Goal: Task Accomplishment & Management: Complete application form

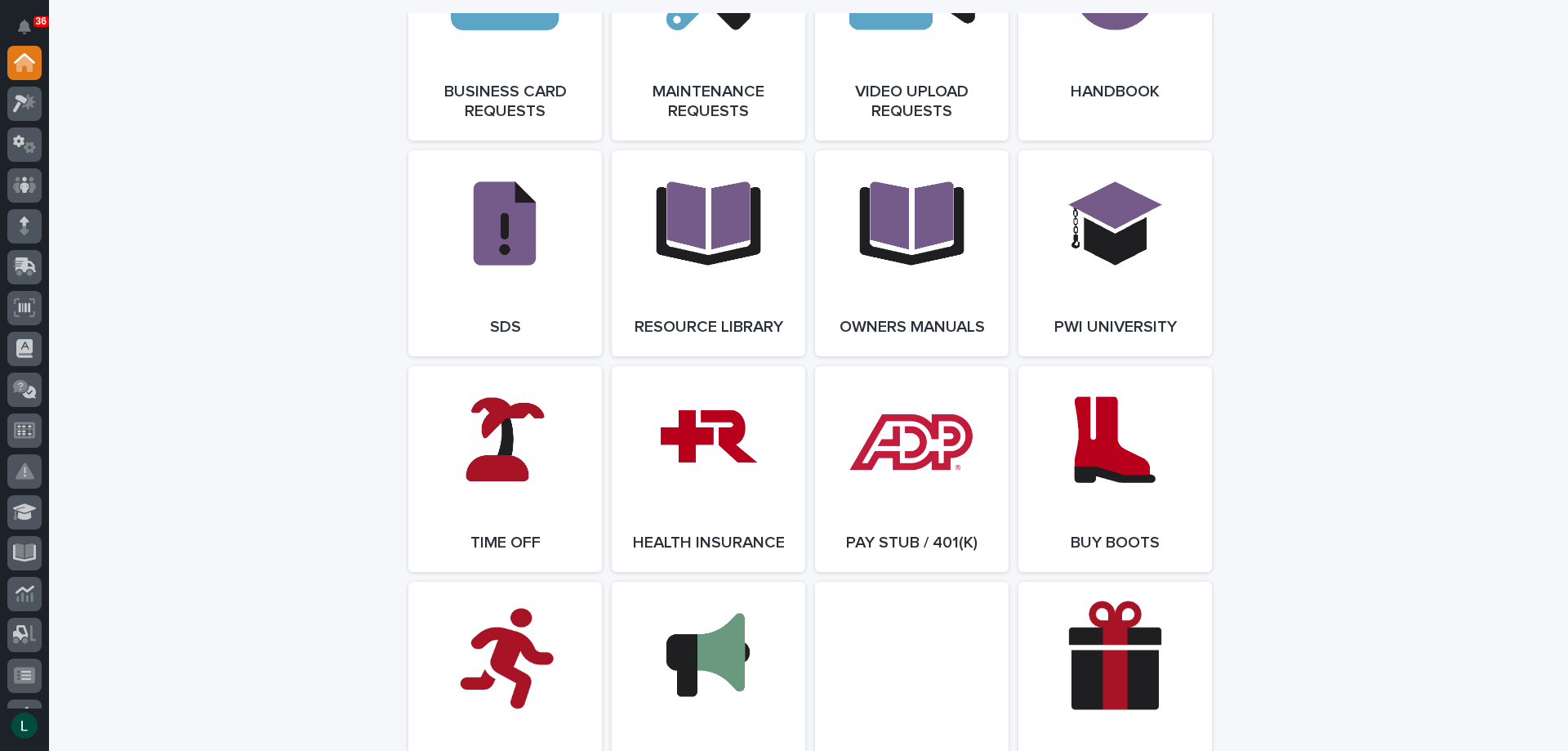
scroll to position [2696, 0]
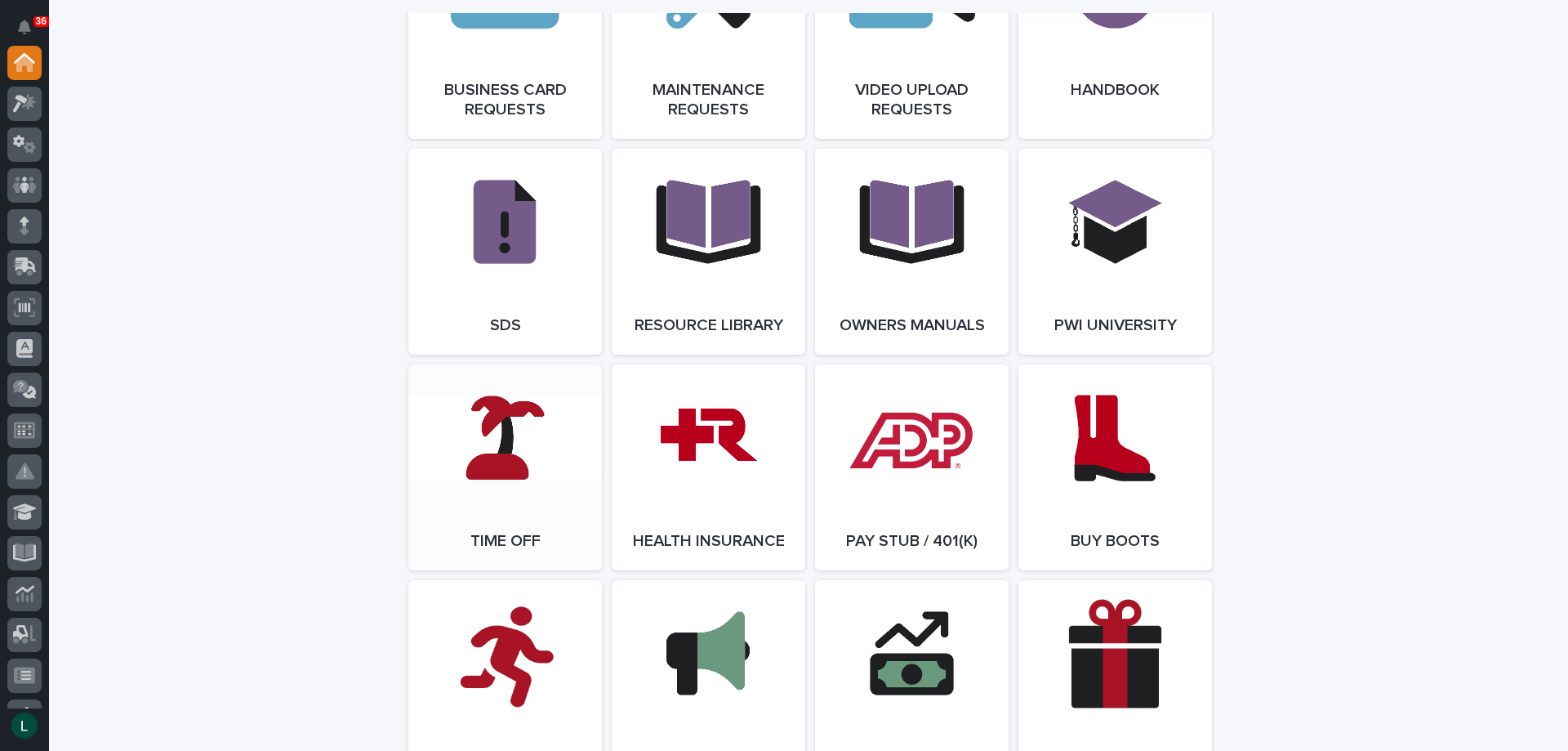
click at [489, 448] on link "Open Link" at bounding box center [506, 467] width 194 height 206
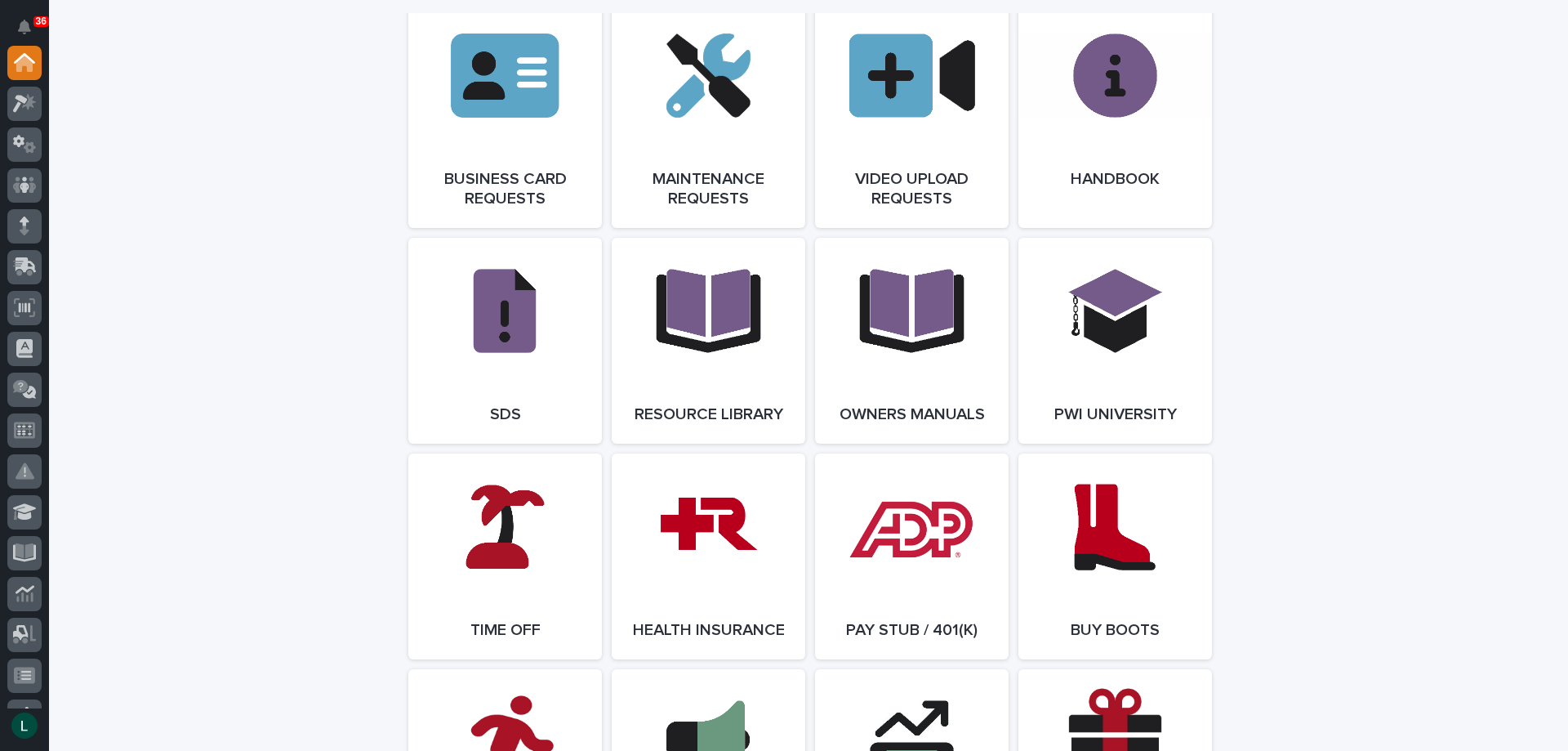
scroll to position [2860, 0]
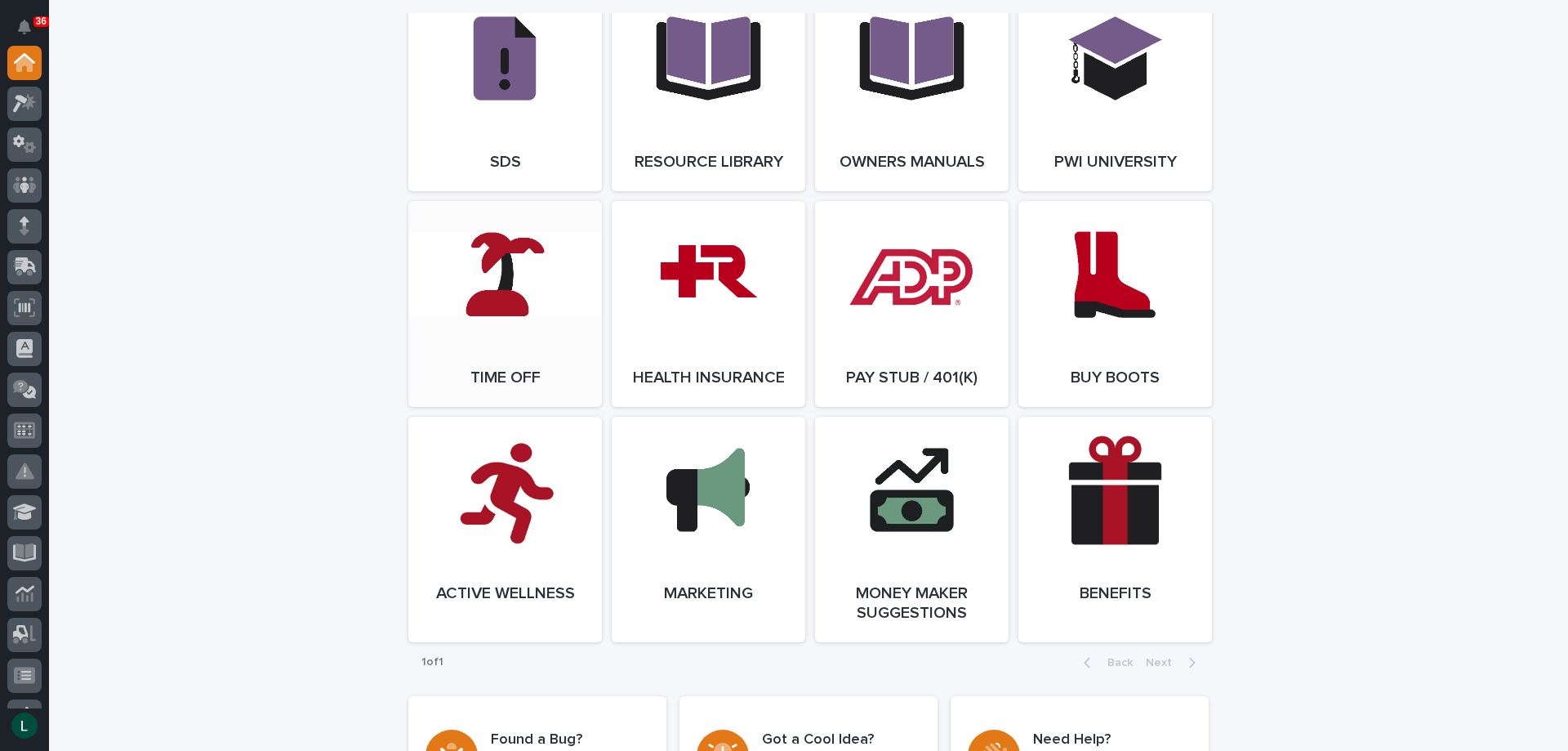
click at [485, 297] on link "Open Link" at bounding box center [506, 304] width 194 height 206
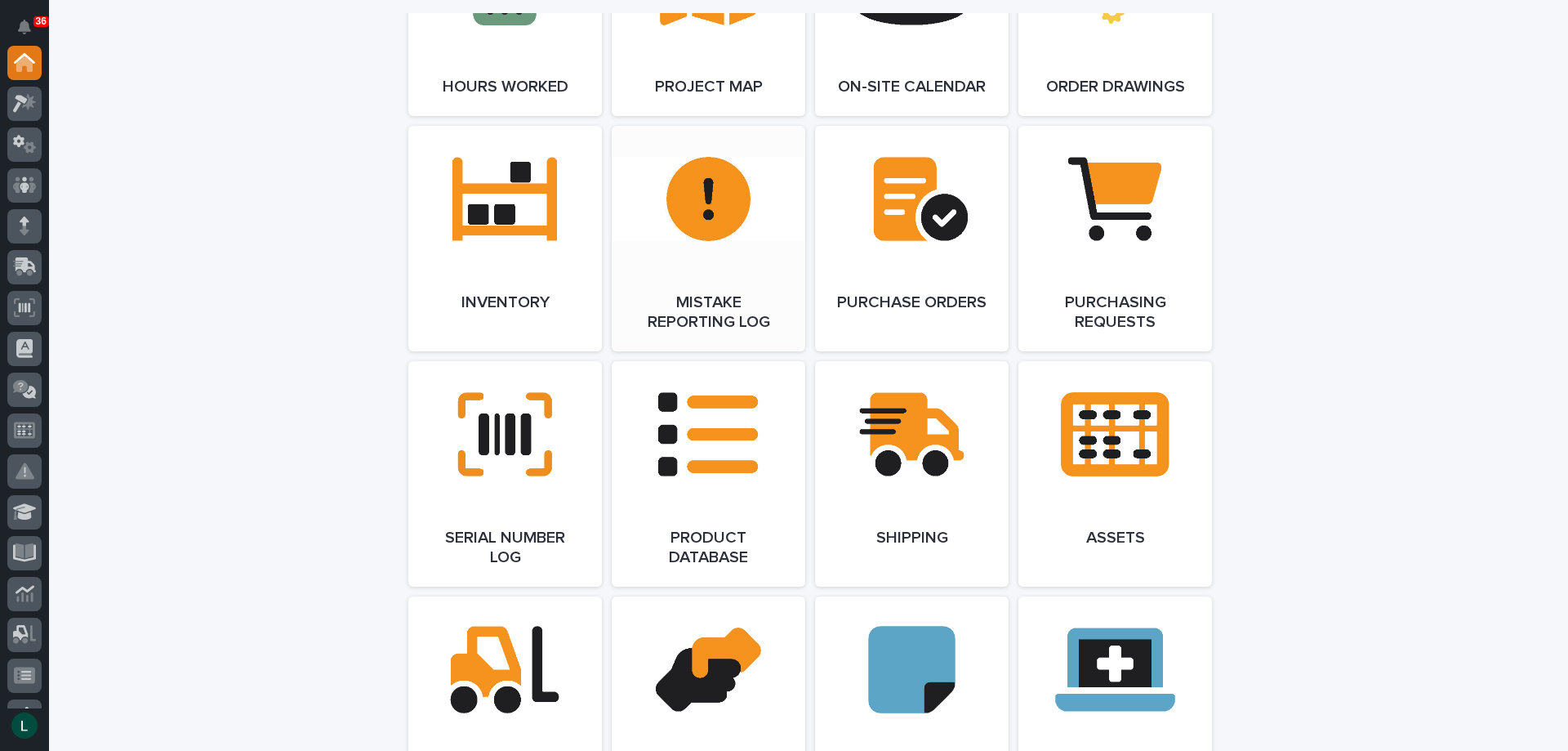
scroll to position [2370, 0]
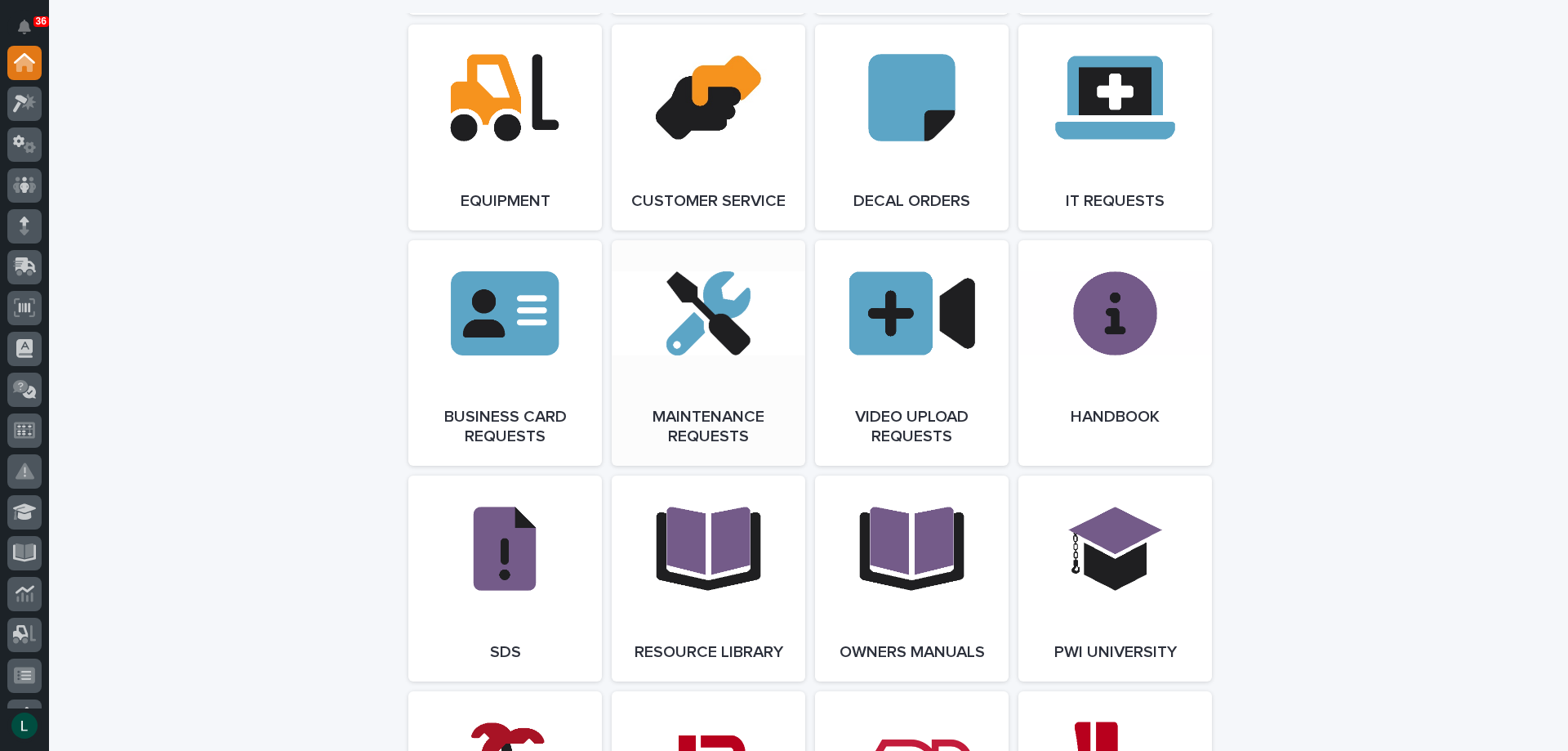
click at [699, 330] on link "Open Link" at bounding box center [708, 353] width 194 height 226
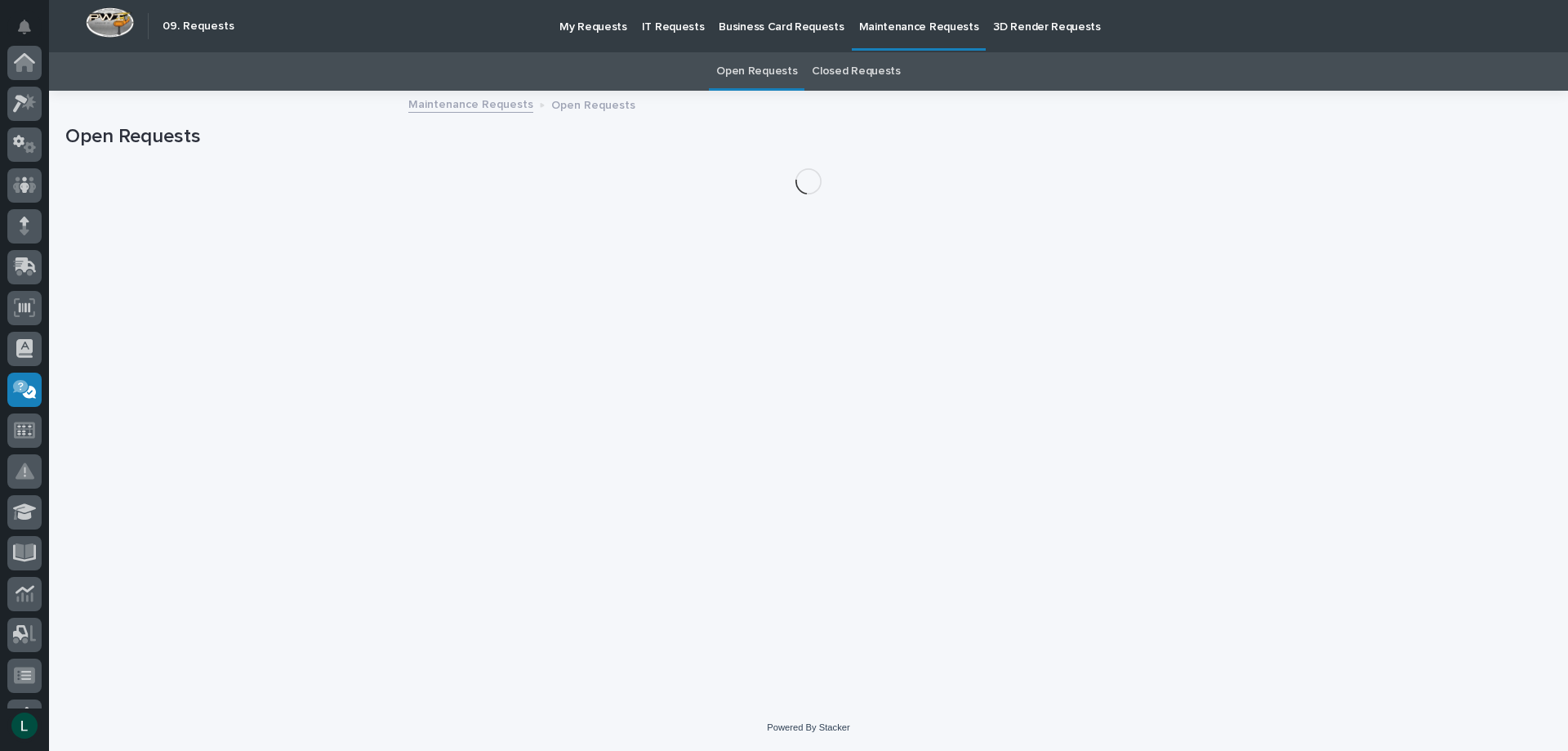
scroll to position [277, 0]
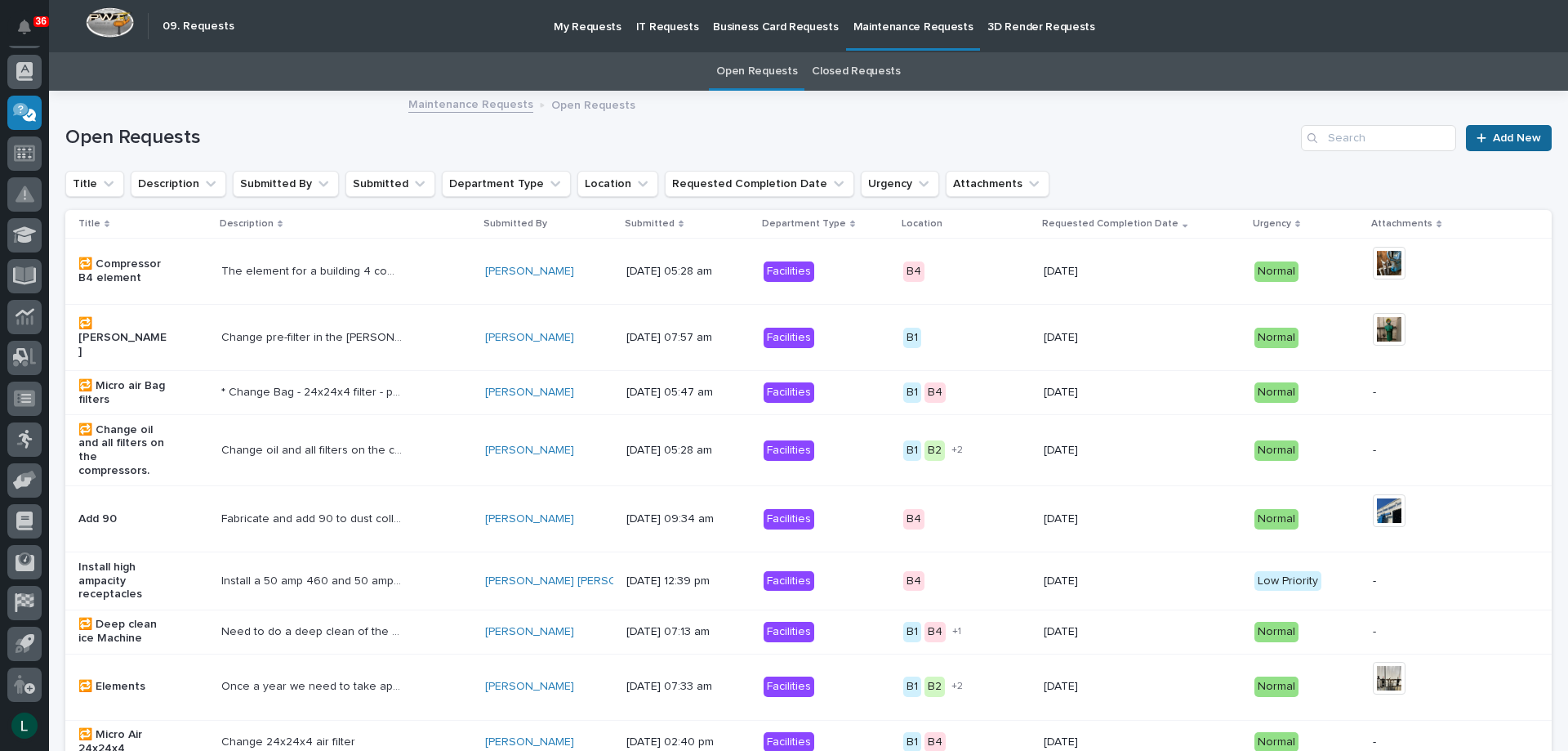
click at [1493, 135] on span "Add New" at bounding box center [1517, 139] width 48 height 12
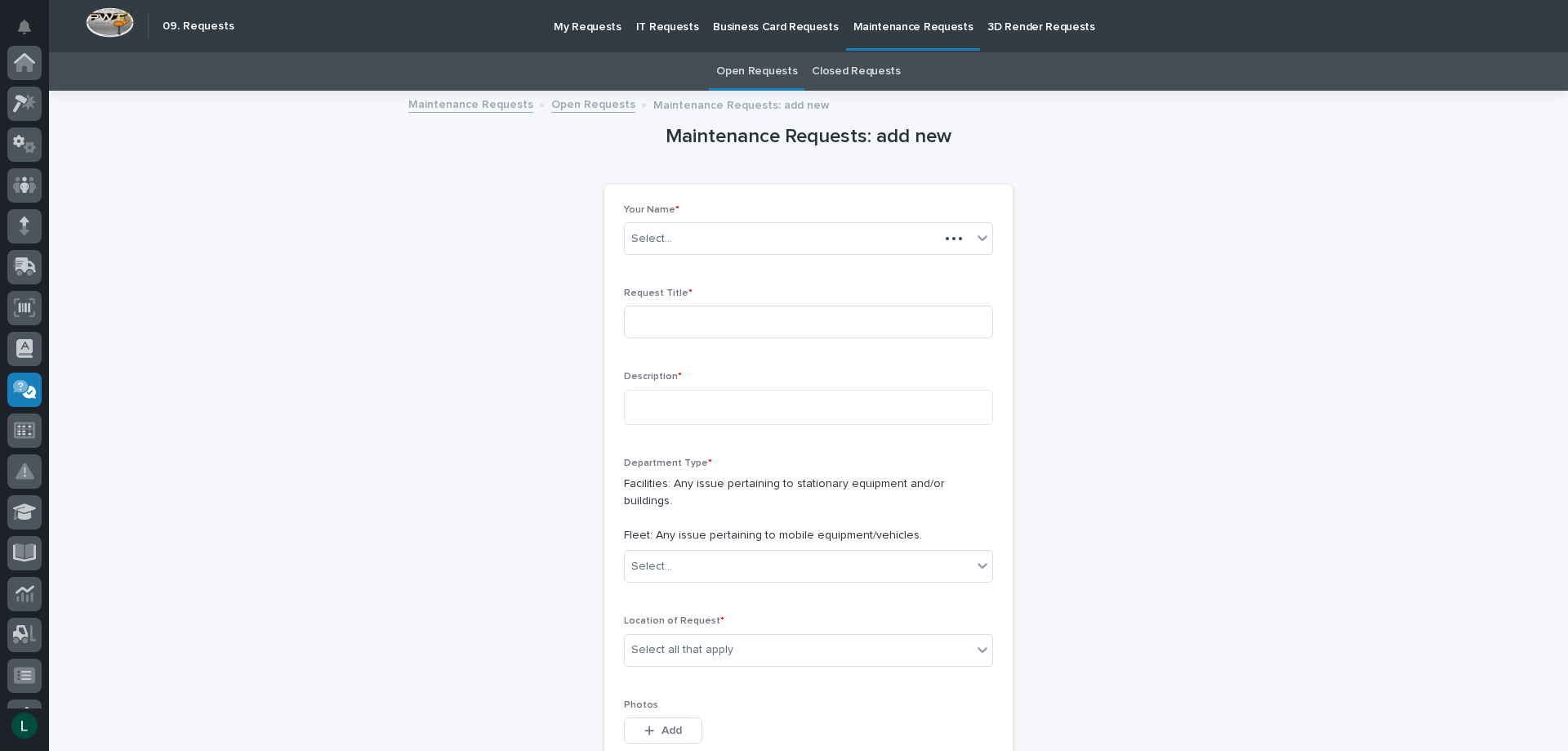
scroll to position [277, 0]
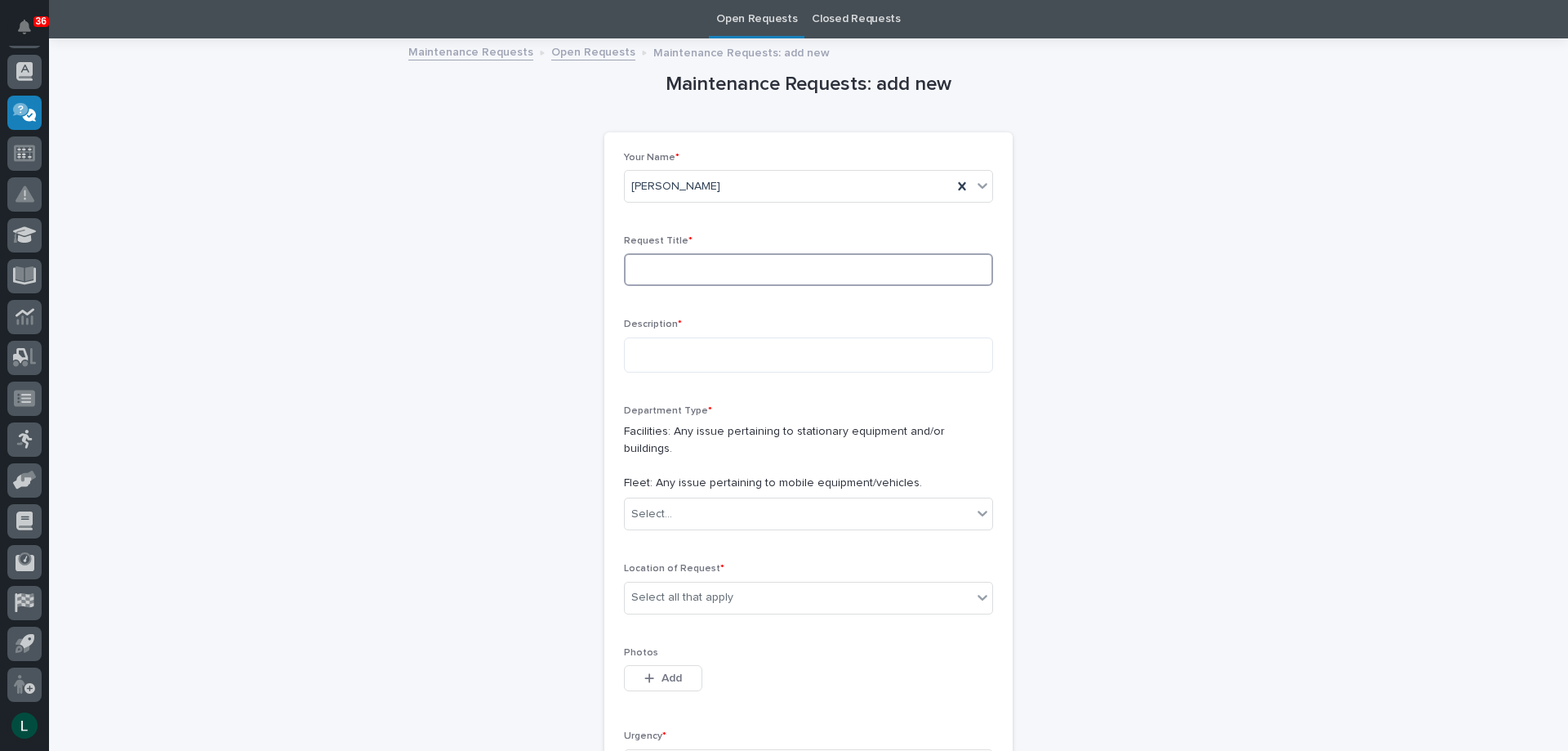
click at [777, 268] on input at bounding box center [808, 269] width 369 height 33
type input "THREADER"
click at [742, 356] on textarea at bounding box center [808, 355] width 369 height 36
type textarea "**********"
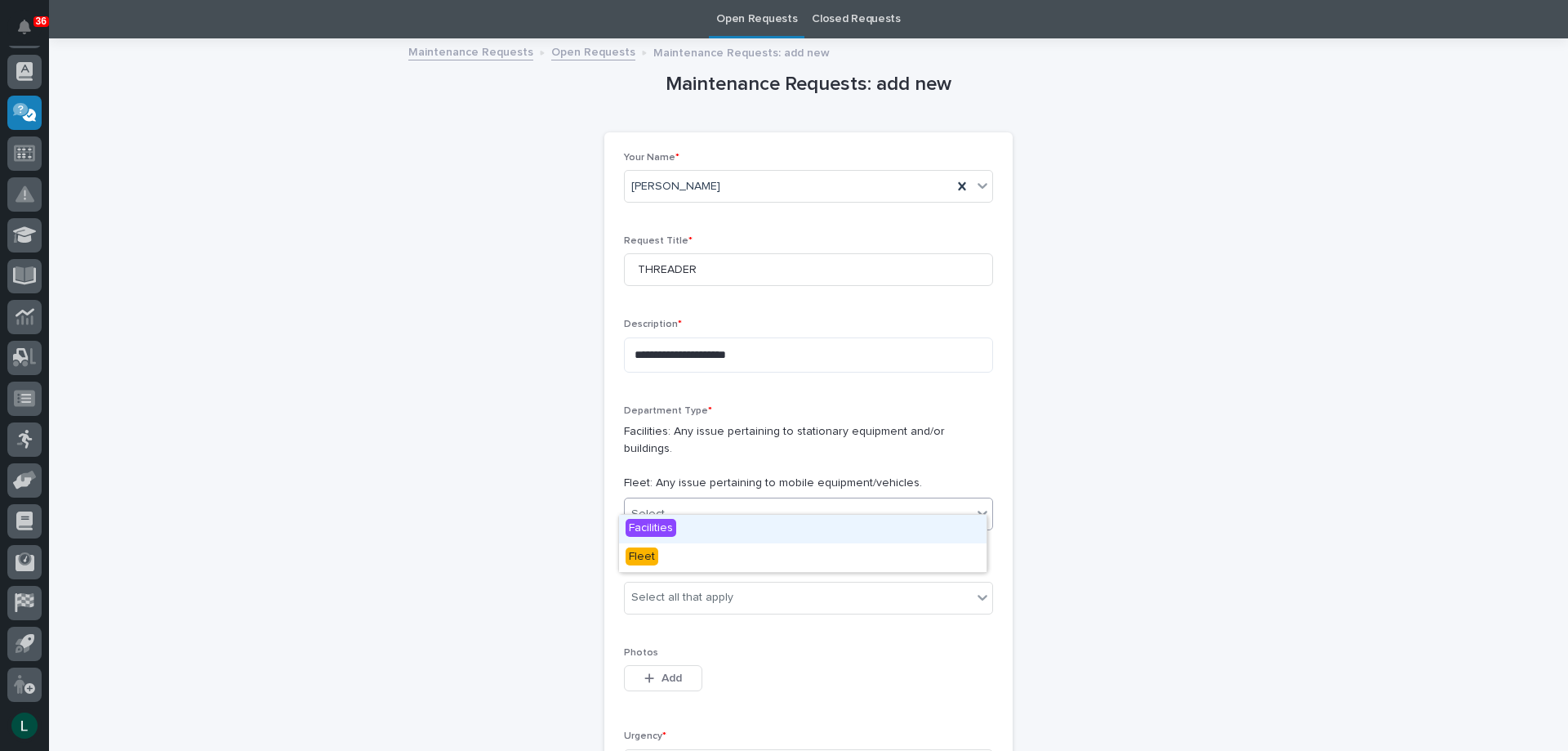
click at [728, 501] on div "Select..." at bounding box center [798, 514] width 347 height 27
click at [706, 524] on div "Facilities" at bounding box center [803, 528] width 368 height 29
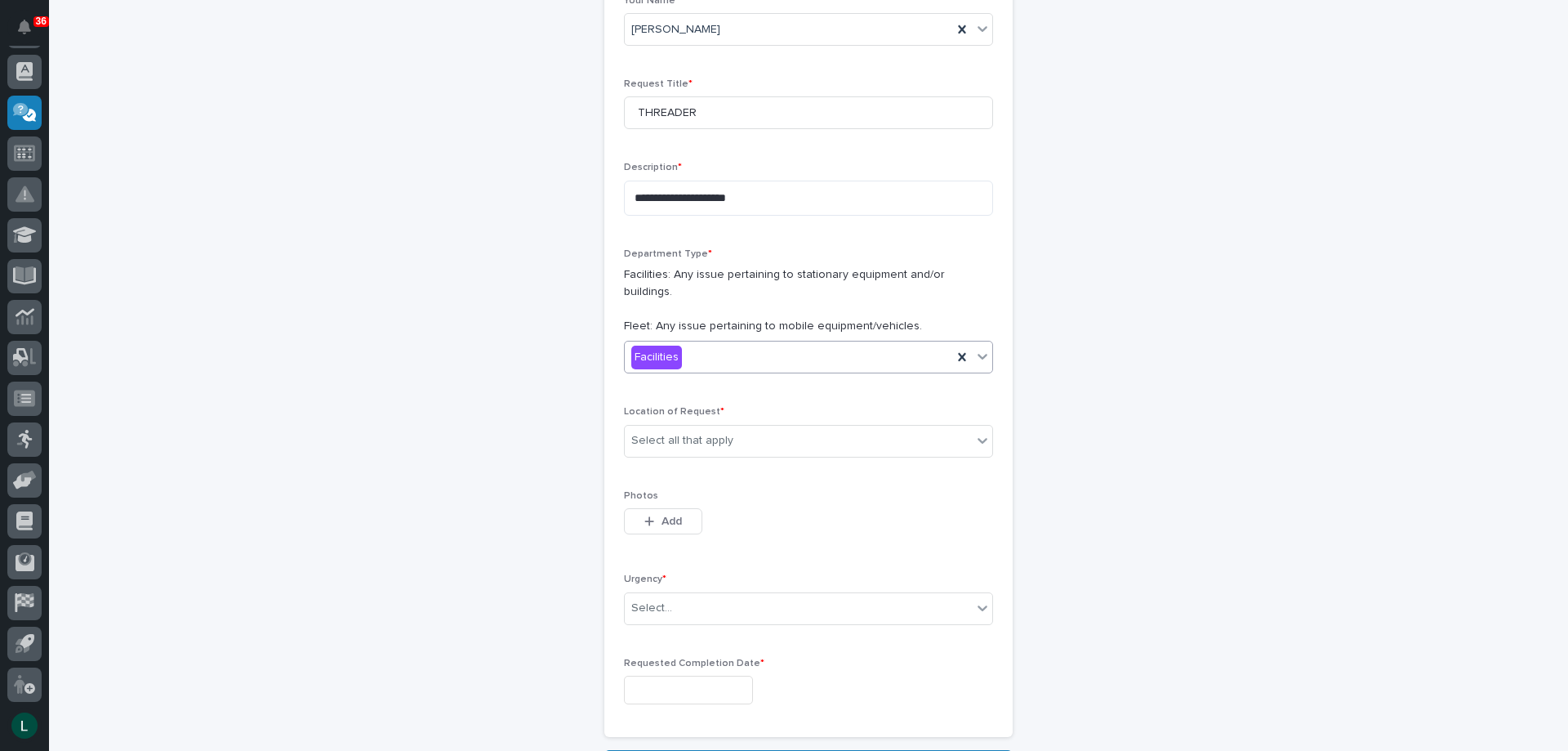
scroll to position [298, 0]
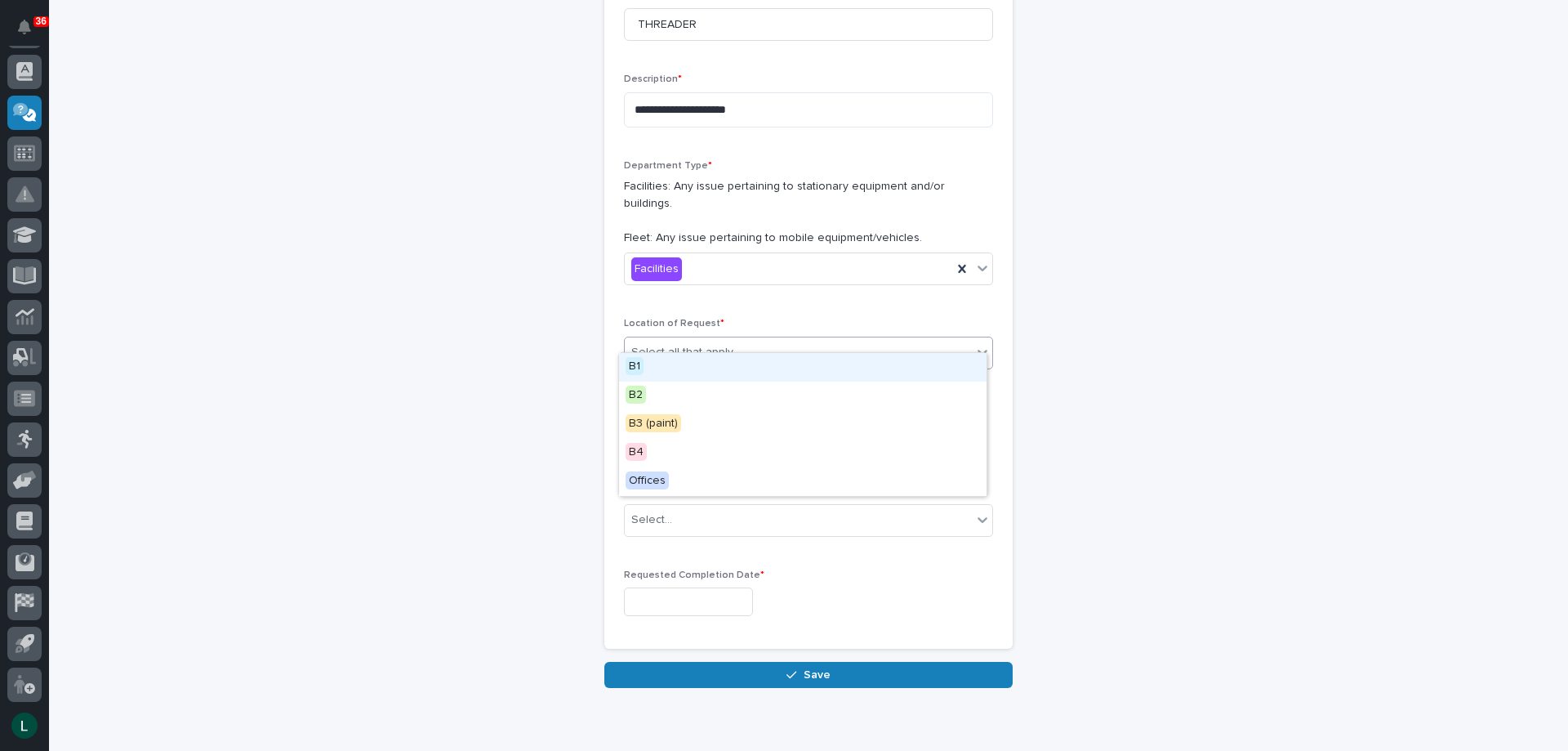
click at [809, 339] on div "Select all that apply" at bounding box center [798, 352] width 347 height 27
click at [701, 355] on div "B1" at bounding box center [803, 367] width 368 height 29
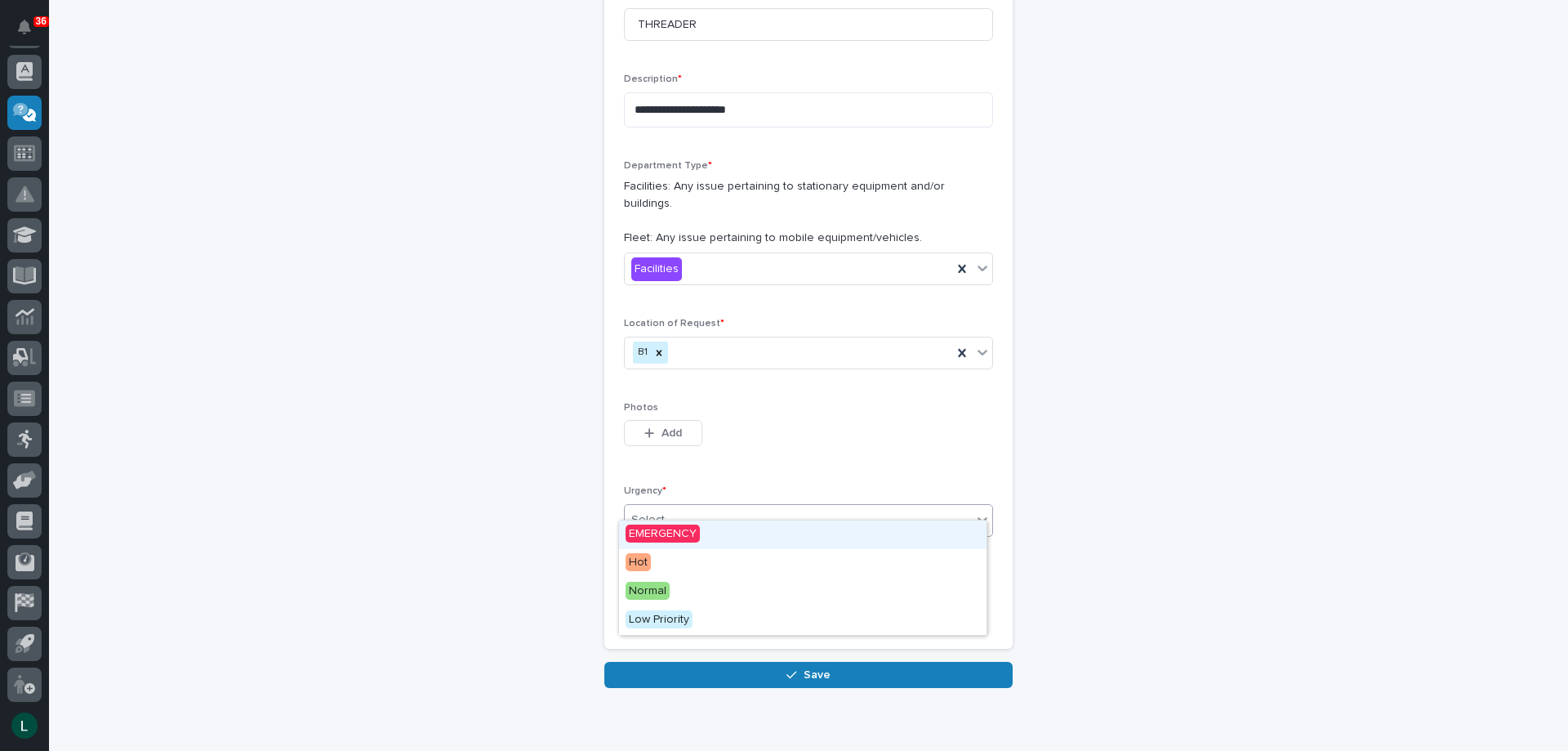
click at [726, 507] on div "Select..." at bounding box center [798, 519] width 347 height 27
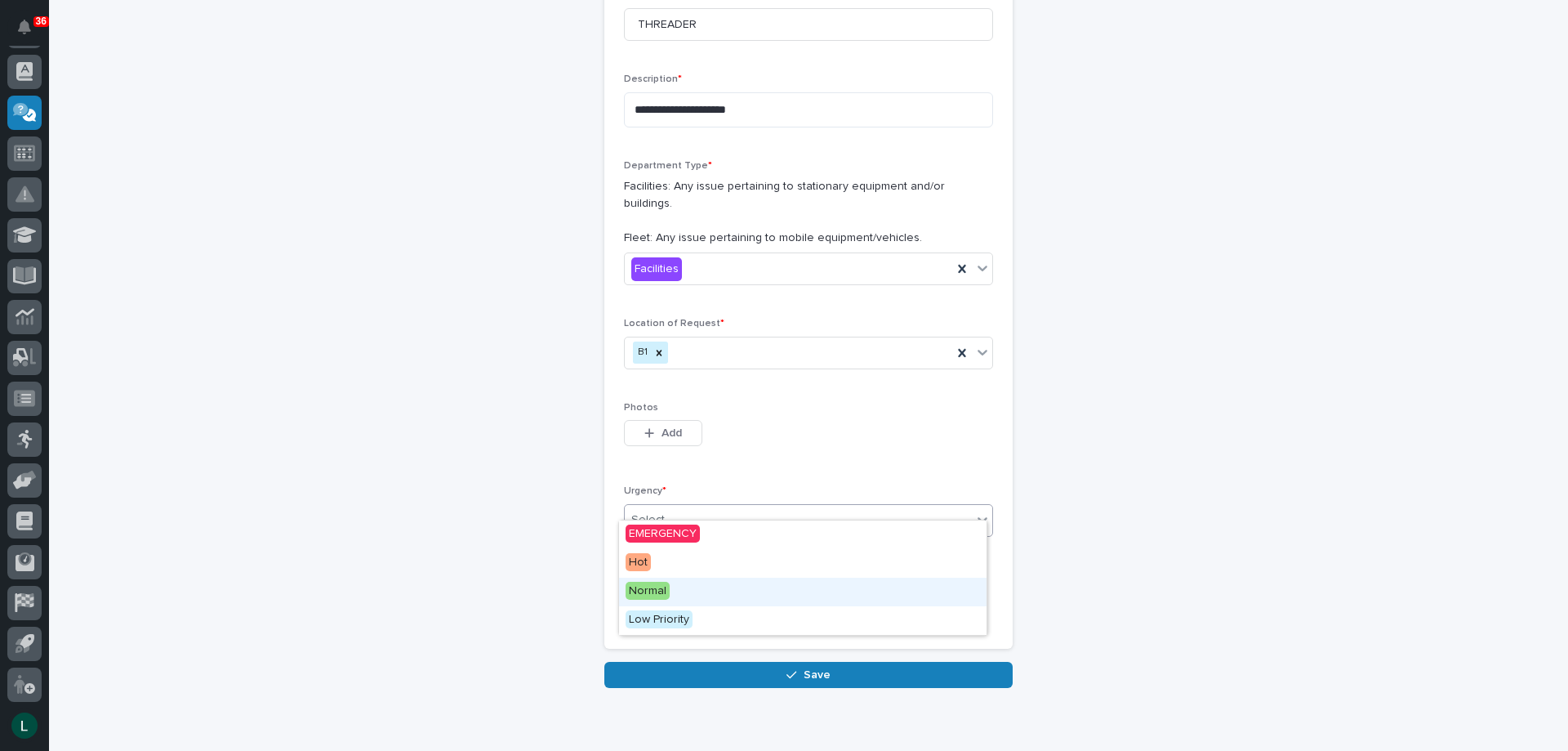
click at [810, 584] on div "Normal" at bounding box center [803, 592] width 368 height 29
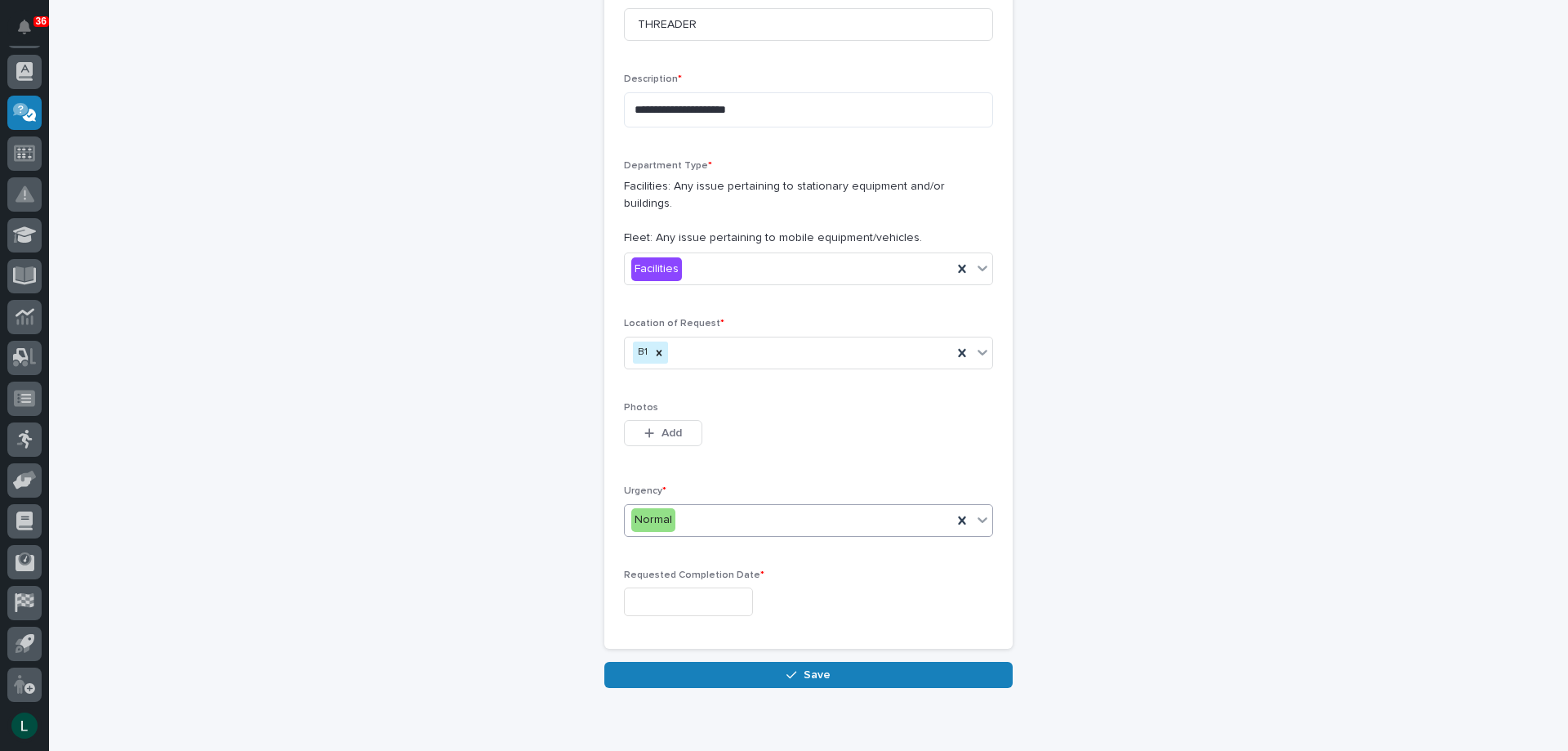
scroll to position [345, 0]
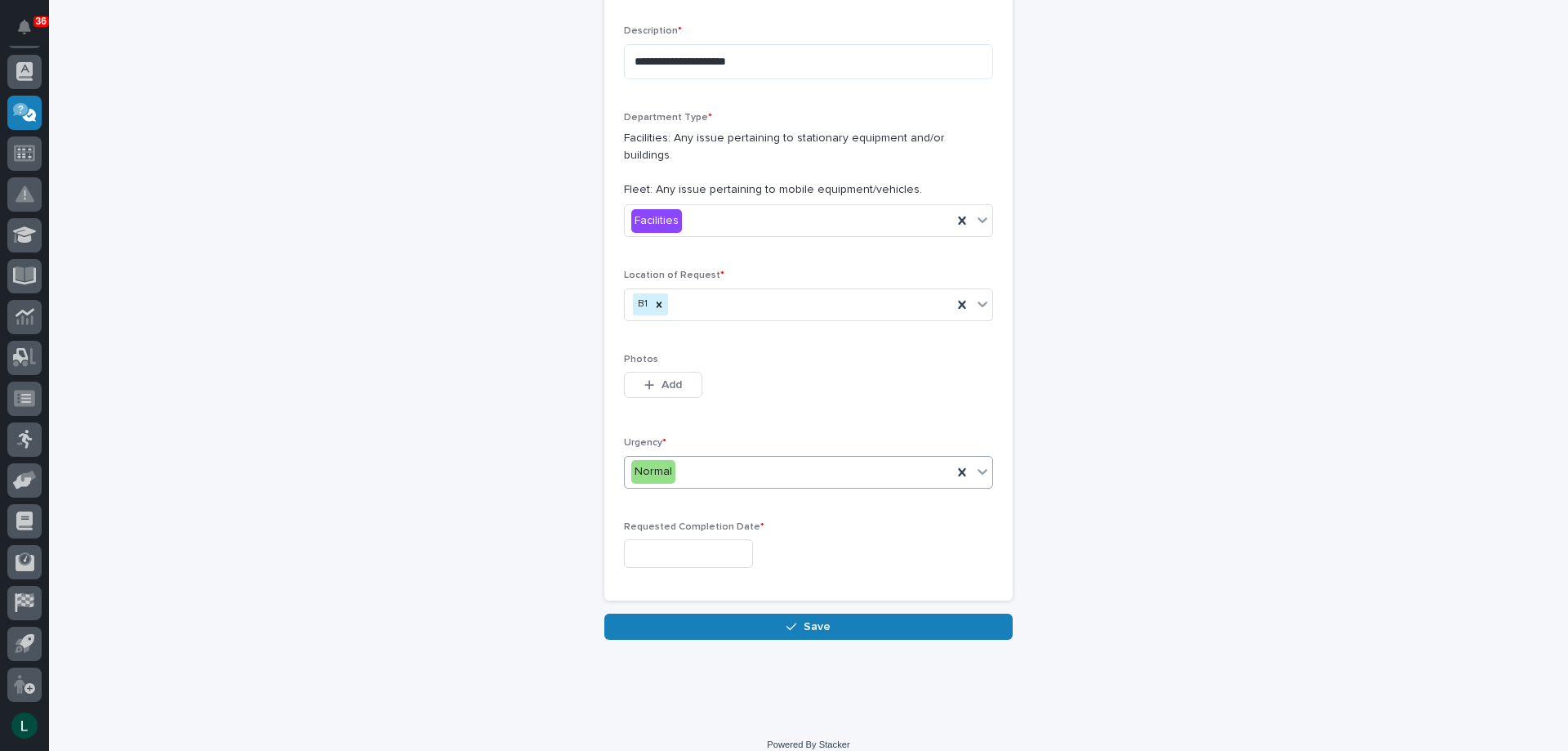
click at [705, 539] on input "text" at bounding box center [689, 553] width 129 height 29
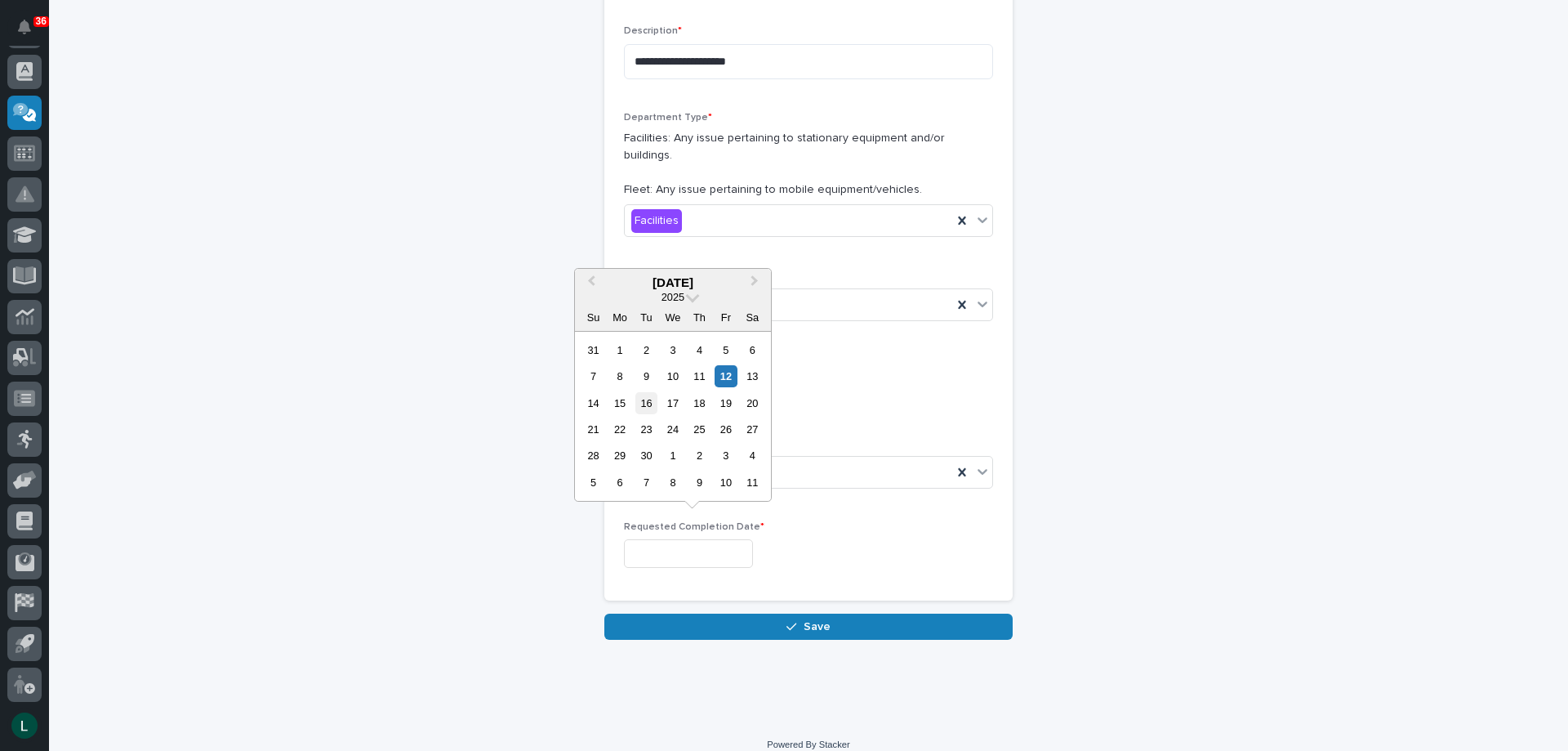
click at [649, 401] on div "16" at bounding box center [646, 403] width 22 height 22
type input "**********"
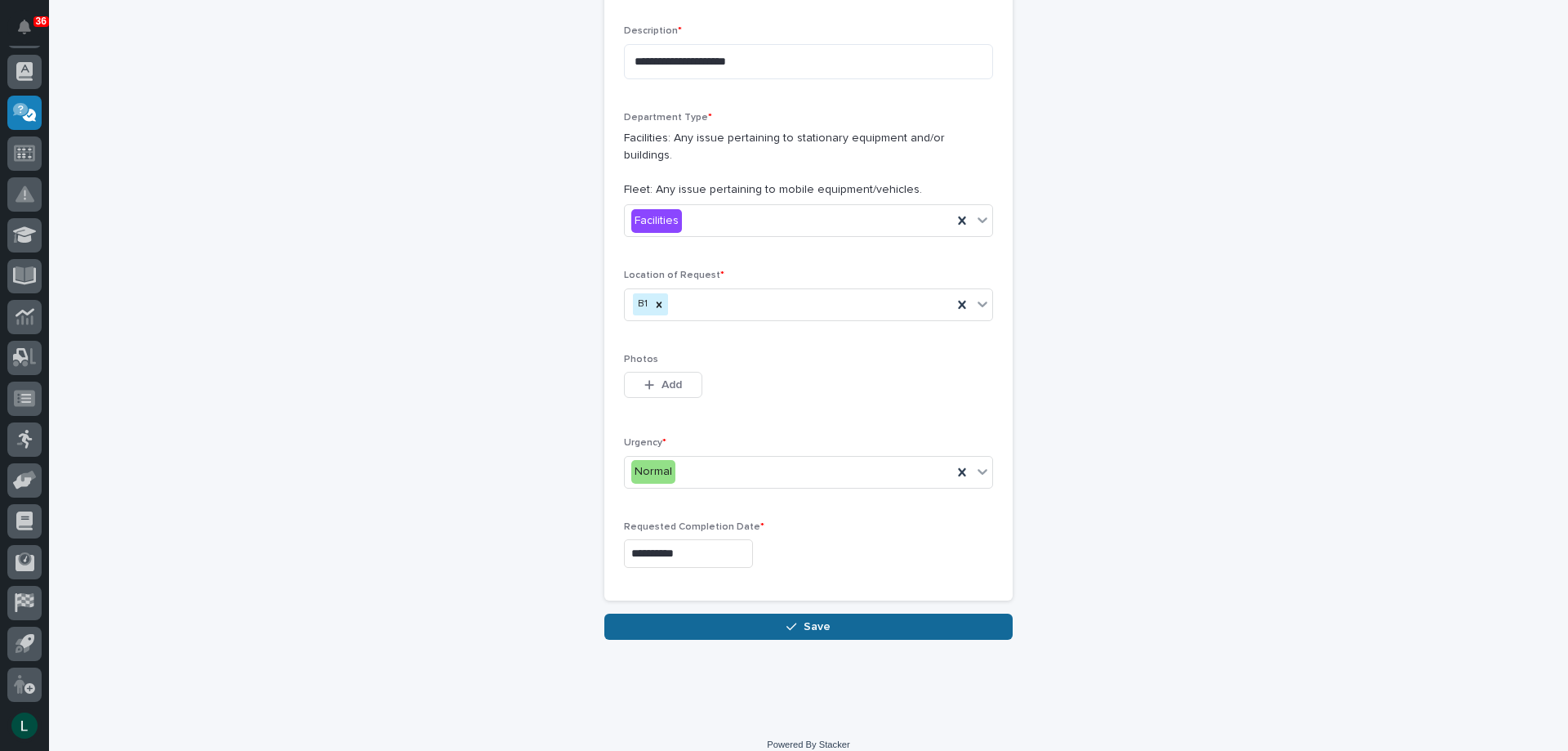
click at [804, 619] on span "Save" at bounding box center [817, 626] width 27 height 15
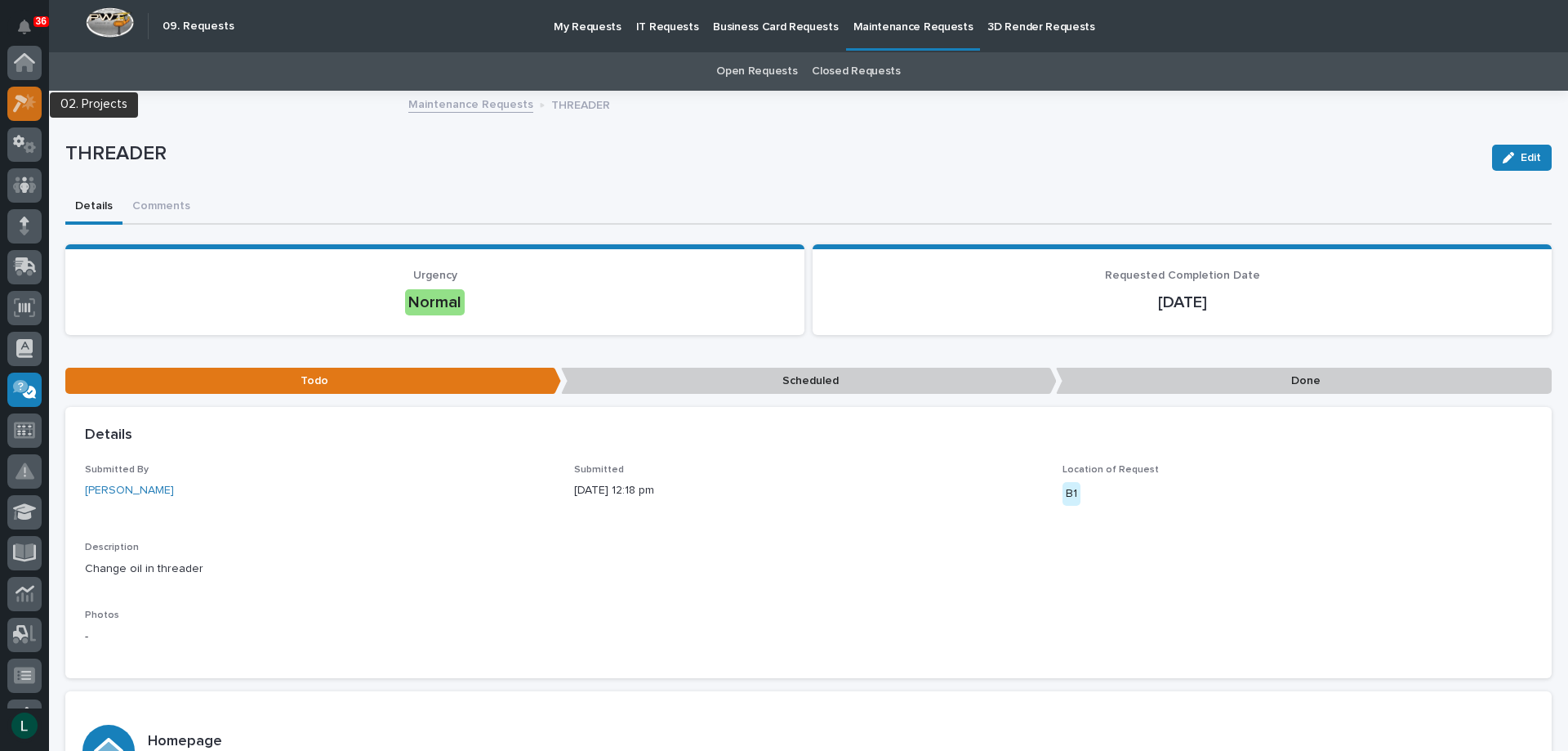
click at [22, 100] on icon at bounding box center [20, 104] width 15 height 18
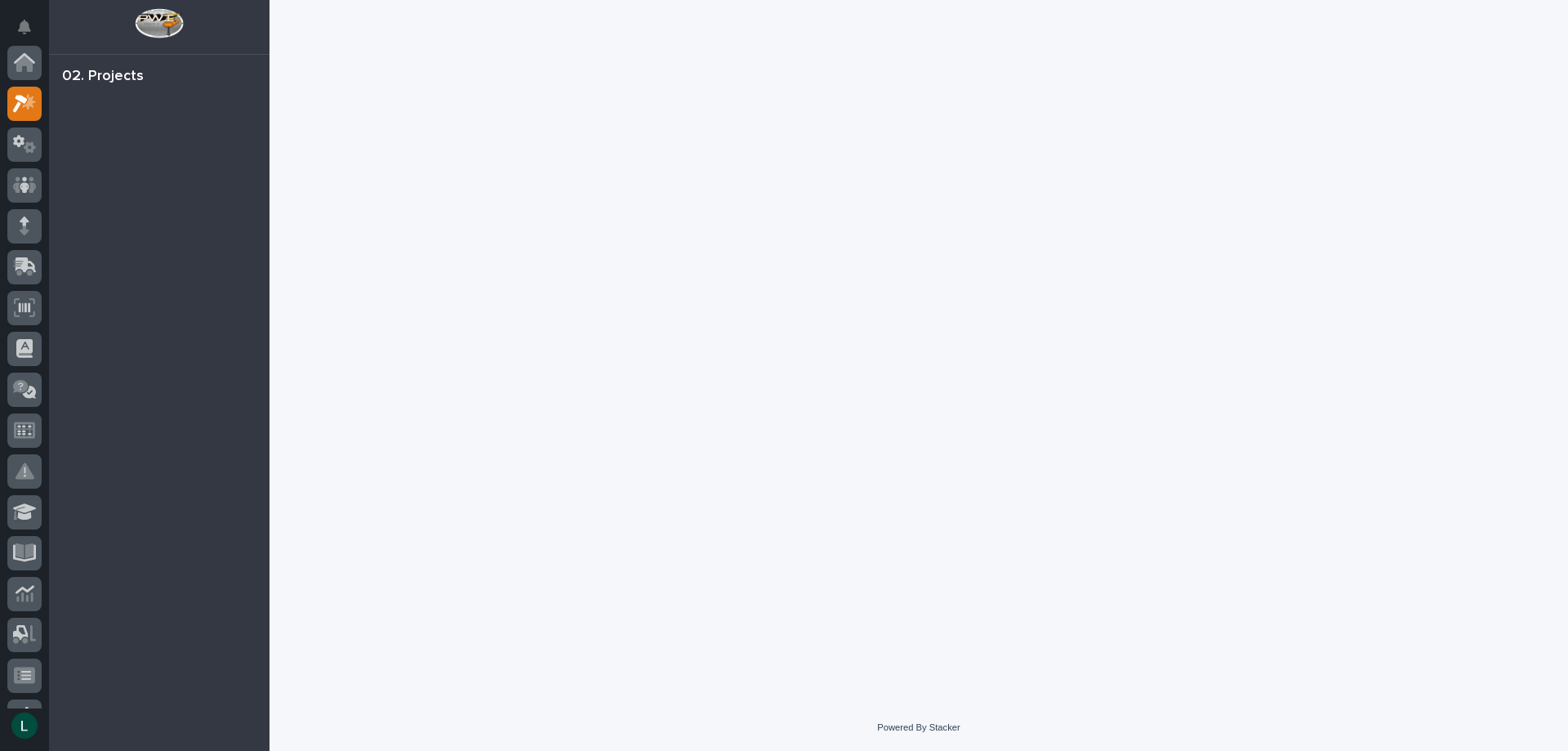
scroll to position [41, 0]
